Goal: Check status

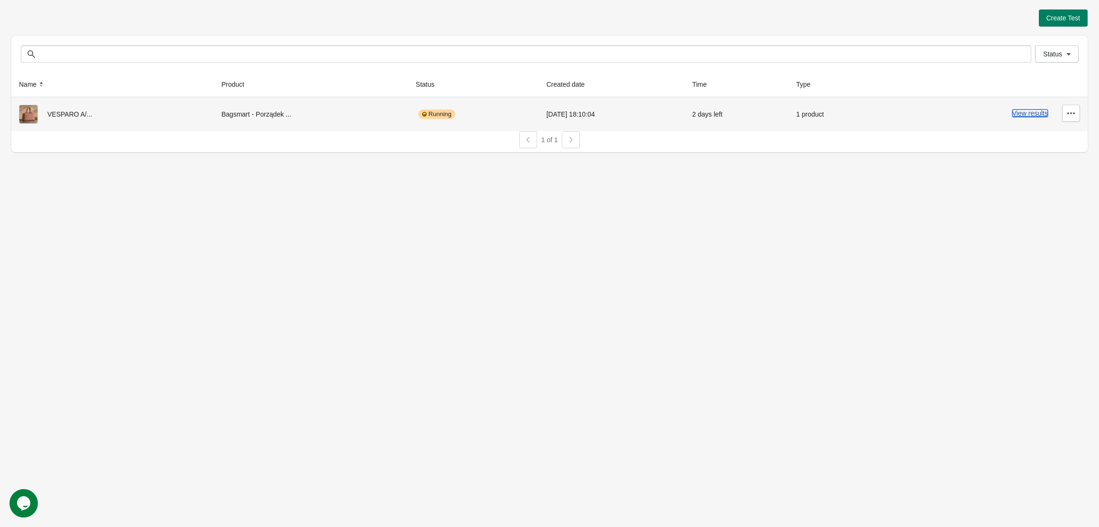
click at [1028, 112] on button "View results" at bounding box center [1030, 113] width 36 height 8
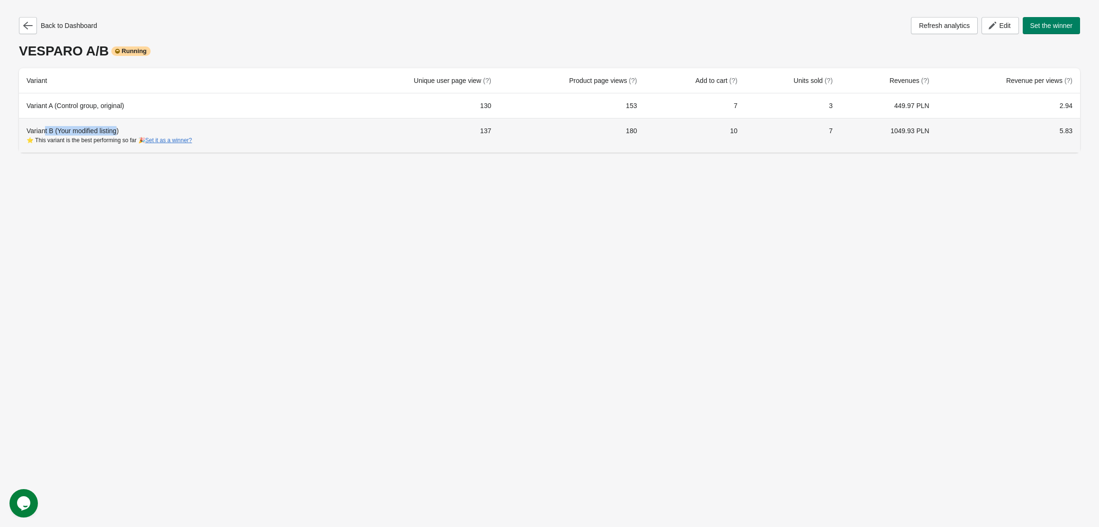
drag, startPoint x: 44, startPoint y: 132, endPoint x: 244, endPoint y: 148, distance: 201.0
click at [131, 132] on div "Variant B (Your modified listing) ⭐ This variant is the best performing so far …" at bounding box center [178, 135] width 302 height 19
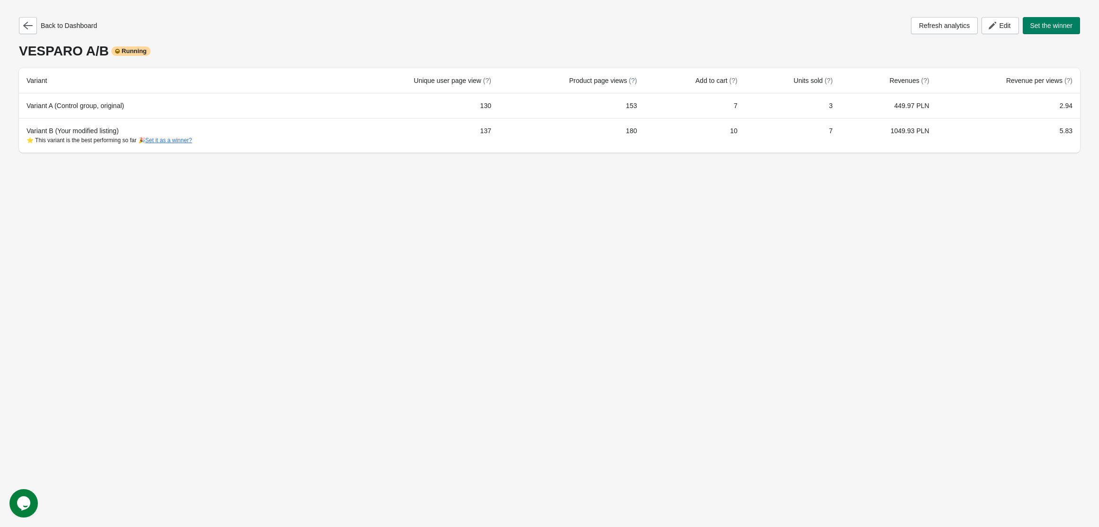
click at [326, 167] on div "Back to Dashboard Refresh analytics Edit Set the winner VESPARO A/B Running Var…" at bounding box center [549, 263] width 1099 height 527
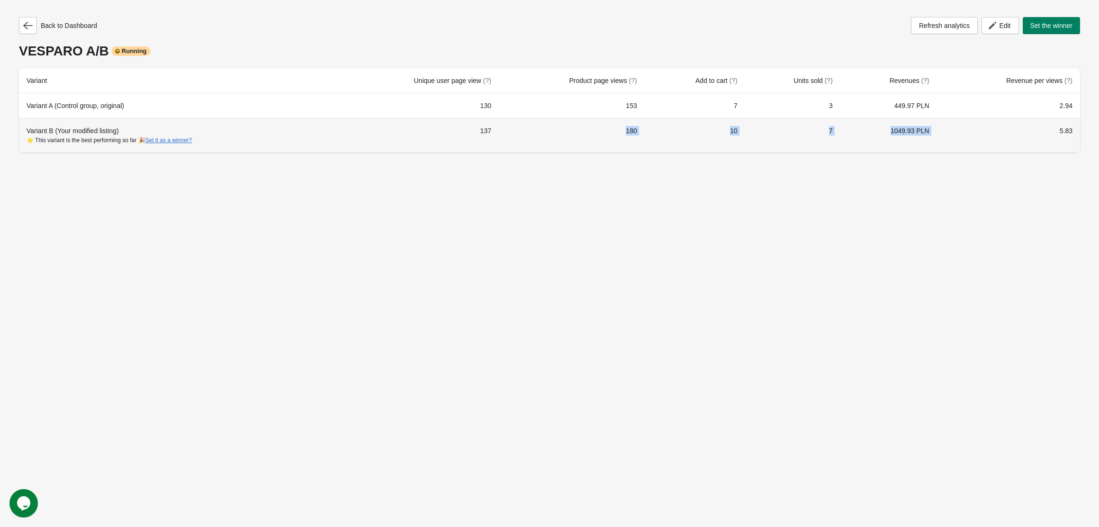
drag, startPoint x: 923, startPoint y: 131, endPoint x: 608, endPoint y: 129, distance: 315.0
click at [608, 129] on tr "Variant B (Your modified listing) ⭐ This variant is the best performing so far …" at bounding box center [549, 135] width 1061 height 35
click at [607, 129] on td "180" at bounding box center [572, 135] width 146 height 35
click at [42, 133] on div "Variant B (Your modified listing) ⭐ This variant is the best performing so far …" at bounding box center [178, 135] width 302 height 19
drag, startPoint x: 42, startPoint y: 133, endPoint x: 55, endPoint y: 132, distance: 13.8
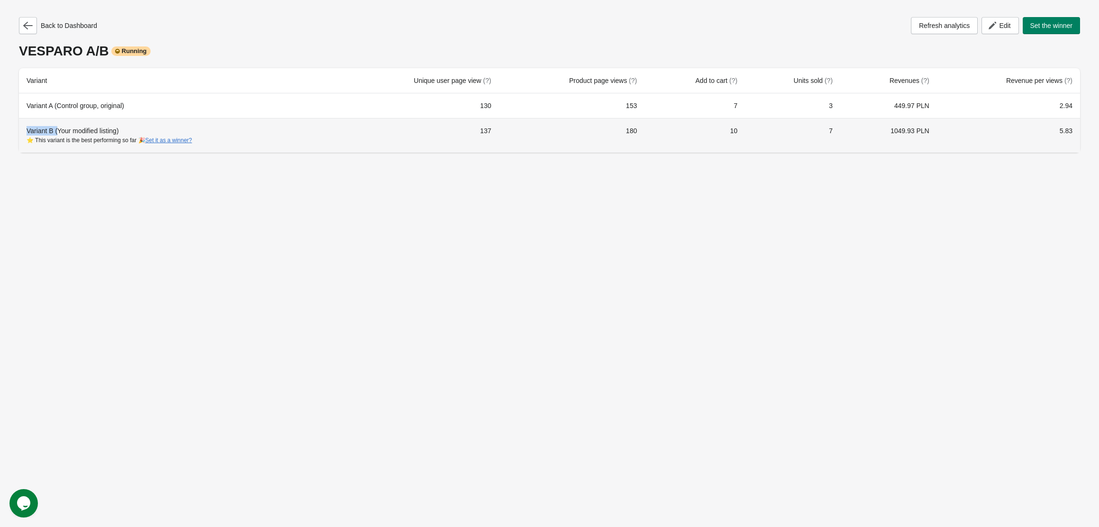
click at [55, 132] on th "Variant B (Your modified listing) ⭐ This variant is the best performing so far …" at bounding box center [177, 135] width 317 height 35
click at [55, 132] on div "Variant B (Your modified listing) ⭐ This variant is the best performing so far …" at bounding box center [178, 135] width 302 height 19
